Goal: Check status

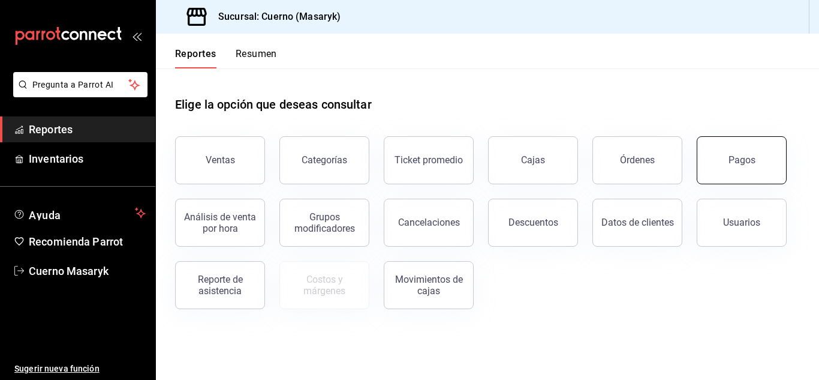
click at [752, 162] on div "Pagos" at bounding box center [742, 159] width 27 height 11
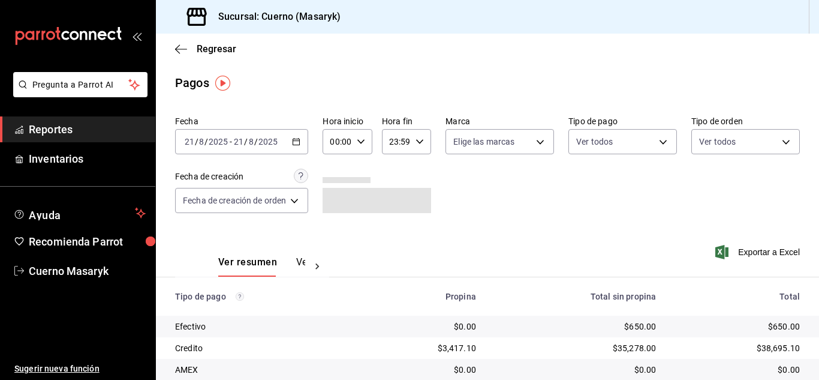
click at [235, 139] on input "21" at bounding box center [238, 142] width 11 height 10
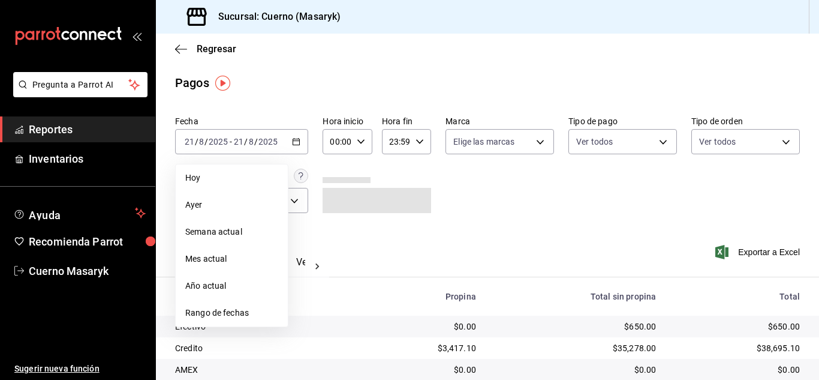
click at [361, 220] on div "Fecha [DATE] [DATE] - [DATE] [DATE] [DATE] [DATE] Semana actual Mes actual Año …" at bounding box center [487, 169] width 625 height 116
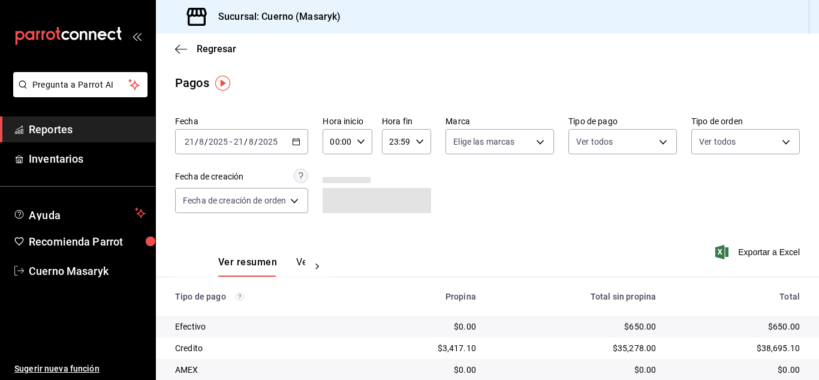
click at [354, 145] on div "00:00 Hora inicio" at bounding box center [347, 141] width 49 height 25
click at [333, 174] on button "06" at bounding box center [336, 165] width 19 height 24
click at [539, 197] on div at bounding box center [409, 190] width 819 height 380
click at [365, 141] on div "06:00 Hora inicio" at bounding box center [347, 141] width 49 height 25
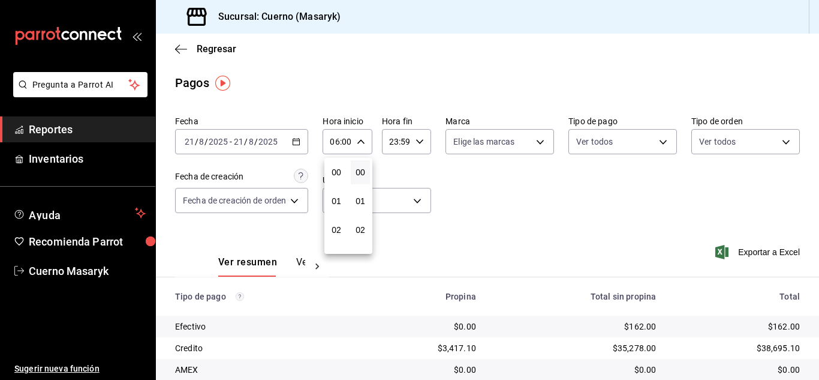
scroll to position [173, 0]
click at [342, 203] on button "07" at bounding box center [336, 201] width 19 height 24
click at [542, 208] on div at bounding box center [409, 190] width 819 height 380
click at [360, 143] on icon "button" at bounding box center [361, 141] width 8 height 8
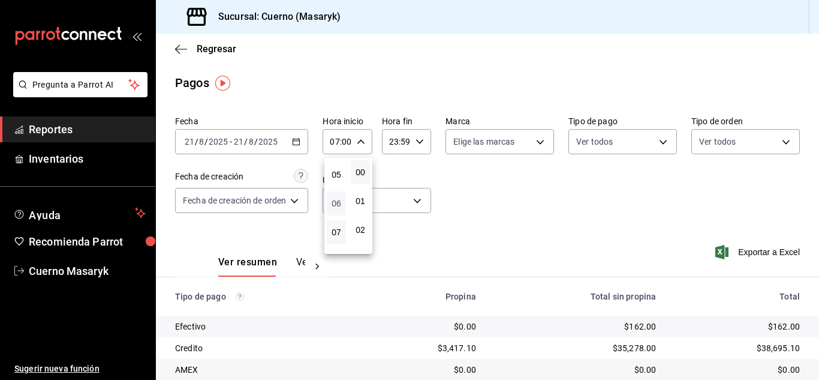
click at [335, 202] on span "06" at bounding box center [336, 204] width 5 height 10
type input "06:00"
click at [511, 243] on div at bounding box center [409, 190] width 819 height 380
click at [353, 139] on div "06:00 Hora inicio" at bounding box center [347, 141] width 49 height 25
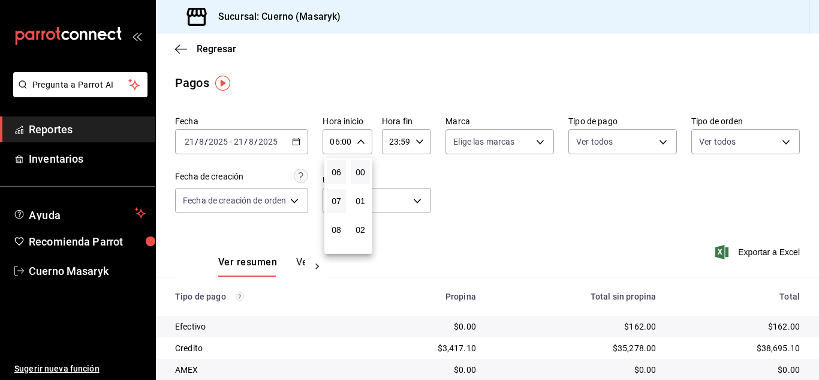
click at [338, 193] on button "07" at bounding box center [336, 201] width 19 height 24
type input "07:00"
click at [584, 207] on div at bounding box center [409, 190] width 819 height 380
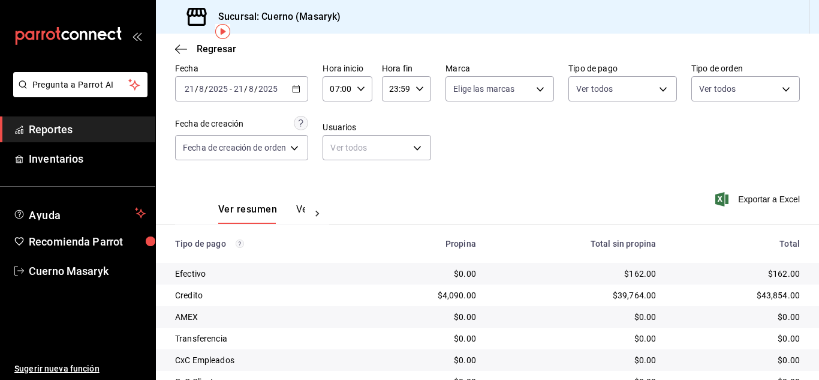
scroll to position [52, 0]
